Goal: Information Seeking & Learning: Learn about a topic

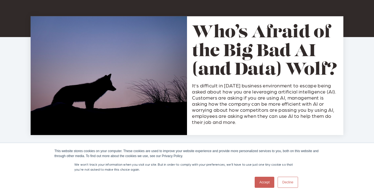
scroll to position [82, 0]
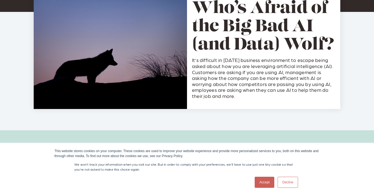
click at [262, 185] on link "Accept" at bounding box center [265, 181] width 20 height 11
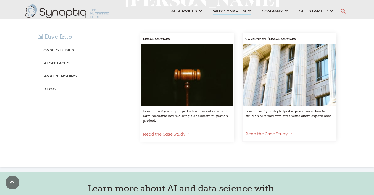
scroll to position [3, 0]
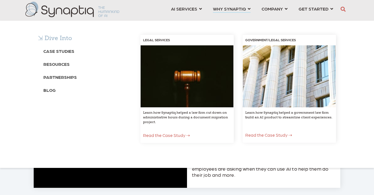
click at [265, 131] on link "Read the Case Study ⇢" at bounding box center [268, 135] width 47 height 10
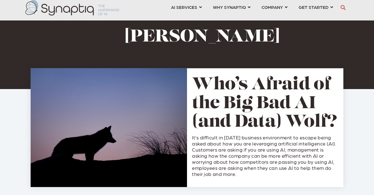
scroll to position [6, 0]
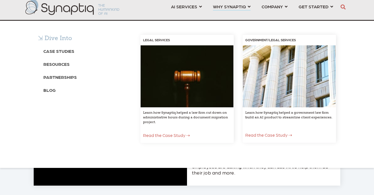
click at [90, 105] on div "⇲ Dive Into Case Studies Resources Partnerships Blog" at bounding box center [85, 94] width 102 height 119
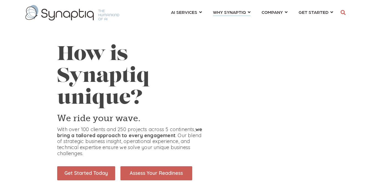
scroll to position [0, 2]
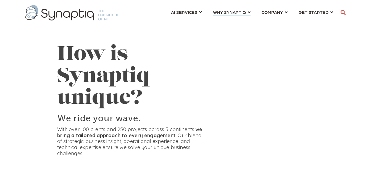
click at [273, 188] on span at bounding box center [187, 99] width 374 height 199
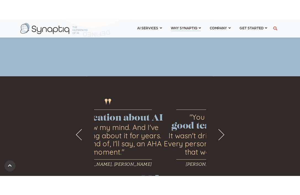
scroll to position [410, 0]
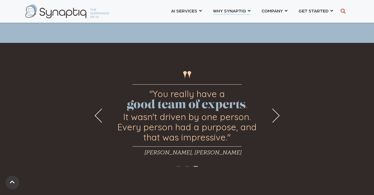
click at [290, 162] on div "" ...you guys had a deeper connection with what we were trying to accomplish th…" at bounding box center [187, 119] width 374 height 152
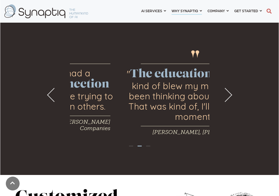
scroll to position [399, 0]
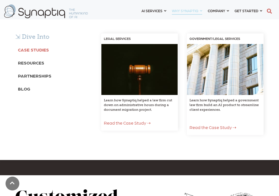
click at [43, 49] on b "Case Studies" at bounding box center [33, 49] width 31 height 5
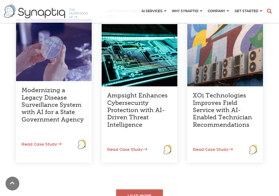
scroll to position [233, 0]
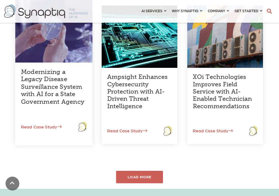
click at [50, 97] on link "Modernizing a Legacy Disease Surveillance System with AI for a State Government…" at bounding box center [53, 86] width 64 height 37
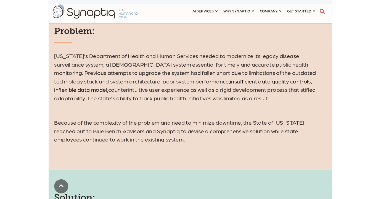
scroll to position [357, 0]
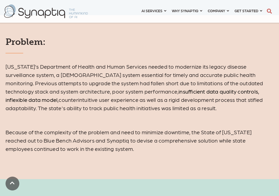
click at [51, 123] on h6 at bounding box center [140, 121] width 268 height 8
click at [154, 122] on h6 at bounding box center [140, 121] width 268 height 8
click at [163, 72] on p "[US_STATE]’s Department of Health and Human Services needed to modernize its le…" at bounding box center [140, 87] width 268 height 50
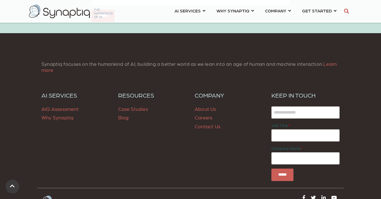
scroll to position [1268, 0]
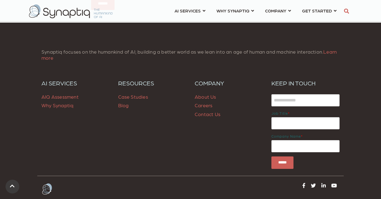
click at [61, 108] on span "Why Synaptiq" at bounding box center [57, 105] width 32 height 6
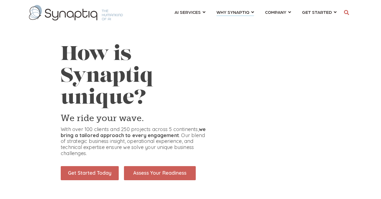
scroll to position [0, 2]
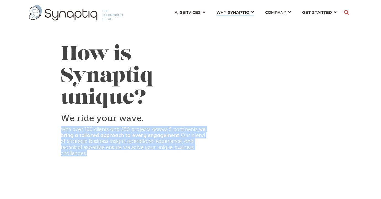
drag, startPoint x: 61, startPoint y: 129, endPoint x: 193, endPoint y: 141, distance: 132.5
click at [202, 153] on p "With over 100 clients and 250 projects across 5 continents, we bring a tailored…" at bounding box center [135, 141] width 148 height 30
copy p "With over 100 clients and 250 projects across 5 continents, we bring a tailored…"
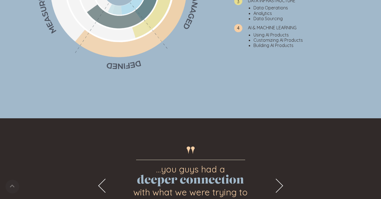
scroll to position [411, 0]
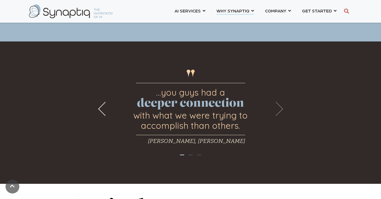
click at [276, 113] on button "Next" at bounding box center [276, 109] width 14 height 14
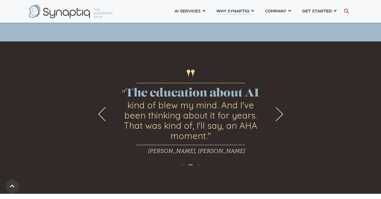
click at [279, 117] on div "" ...you guys had a deeper connection with what we were trying to accomplish th…" at bounding box center [190, 117] width 381 height 152
click at [279, 113] on button "Next" at bounding box center [276, 114] width 14 height 14
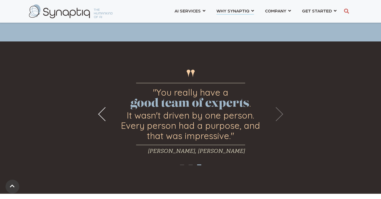
click at [274, 111] on button "Next" at bounding box center [276, 114] width 14 height 14
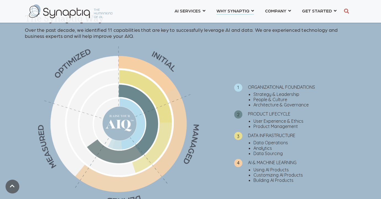
scroll to position [200, 0]
